Goal: Transaction & Acquisition: Purchase product/service

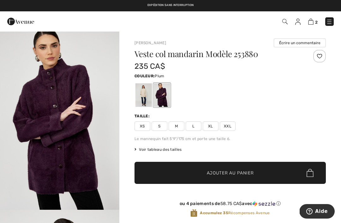
click at [312, 24] on img at bounding box center [310, 22] width 5 height 6
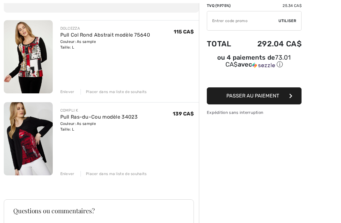
scroll to position [70, 0]
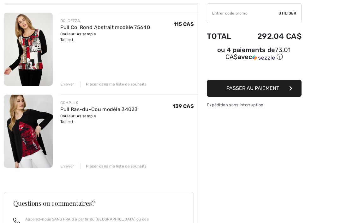
click at [283, 90] on button "Passer au paiement" at bounding box center [254, 88] width 95 height 17
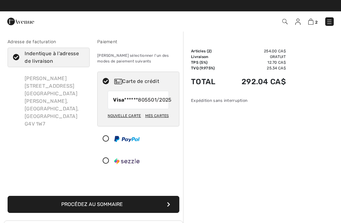
click at [125, 121] on div "Nouvelle carte" at bounding box center [124, 115] width 33 height 11
radio input "true"
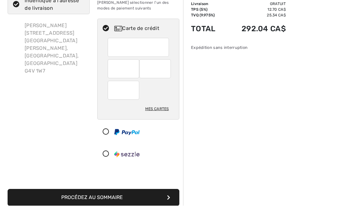
scroll to position [40, 0]
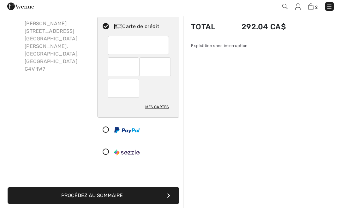
click at [142, 202] on button "Procédez au sommaire" at bounding box center [94, 210] width 172 height 17
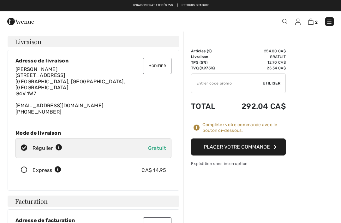
click at [258, 144] on button "Placer votre commande" at bounding box center [238, 146] width 95 height 17
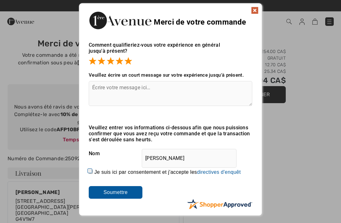
click at [100, 81] on textarea at bounding box center [170, 93] width 163 height 25
type textarea "Toujours"
click at [256, 11] on img at bounding box center [255, 11] width 8 height 8
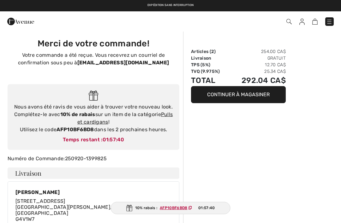
click at [101, 123] on link "Pulls et cardigans" at bounding box center [124, 118] width 95 height 14
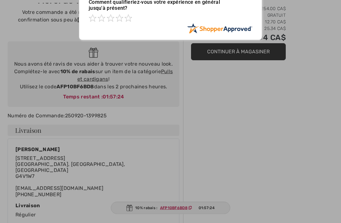
scroll to position [43, 0]
click at [181, 223] on div at bounding box center [170, 111] width 341 height 223
click at [157, 223] on div at bounding box center [170, 111] width 341 height 223
click at [133, 223] on div at bounding box center [170, 111] width 341 height 223
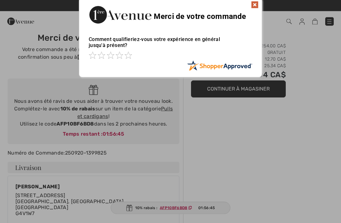
scroll to position [6, 0]
click at [94, 99] on div at bounding box center [170, 111] width 341 height 223
click at [96, 92] on div at bounding box center [170, 111] width 341 height 223
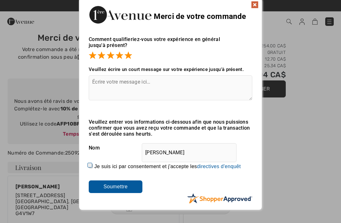
click at [132, 190] on input "Soumettre" at bounding box center [116, 186] width 54 height 13
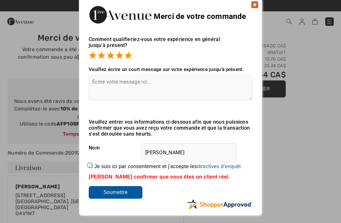
click at [139, 198] on input "Soumettre" at bounding box center [116, 192] width 54 height 13
click at [93, 167] on input "Je suis ici par consentement et j'accepte les En soumettant une évaluation, vou…" at bounding box center [91, 166] width 4 height 4
checkbox input "true"
click at [135, 192] on input "Soumettre" at bounding box center [116, 192] width 54 height 13
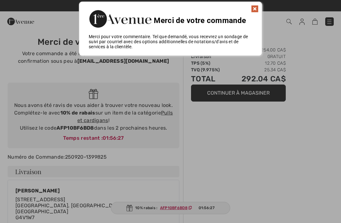
scroll to position [0, 0]
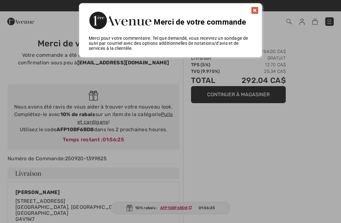
click at [256, 13] on img at bounding box center [255, 11] width 8 height 8
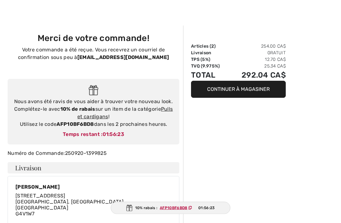
scroll to position [5, 0]
click at [87, 123] on strong "AFP10BF6BD8" at bounding box center [74, 124] width 37 height 6
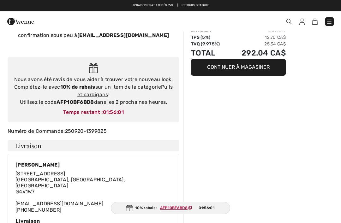
scroll to position [0, 0]
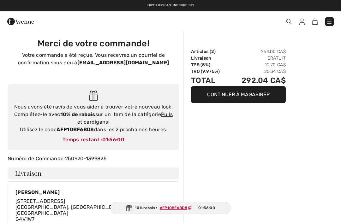
click at [258, 94] on button "Continuer à magasiner" at bounding box center [238, 94] width 95 height 17
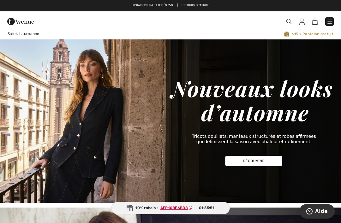
click at [316, 21] on img at bounding box center [314, 22] width 5 height 6
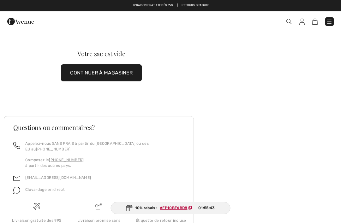
click at [211, 207] on span "01:55:43" at bounding box center [206, 208] width 16 height 6
click at [131, 205] on img at bounding box center [129, 208] width 6 height 7
click at [211, 207] on span "01:55:35" at bounding box center [206, 208] width 16 height 6
